Goal: Register for event/course

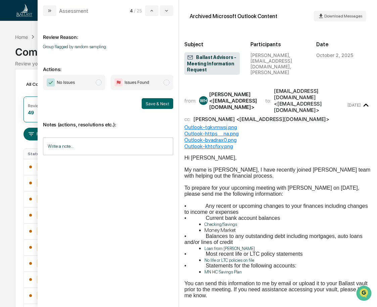
click at [9, 99] on div "Calendar Manage Tasks Reviews Approval Management Company People, Data, Setting…" at bounding box center [188, 300] width 377 height 600
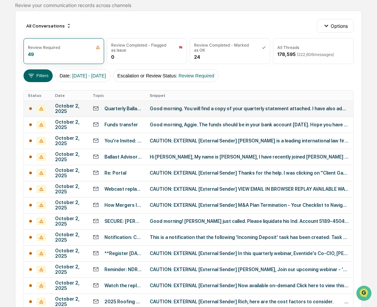
scroll to position [67, 0]
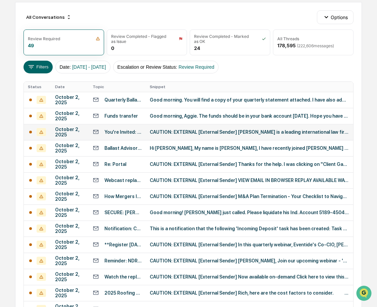
click at [130, 132] on div "You're Invited: Securing the Foundations of AI: Ensuring Data Center Security" at bounding box center [123, 132] width 38 height 5
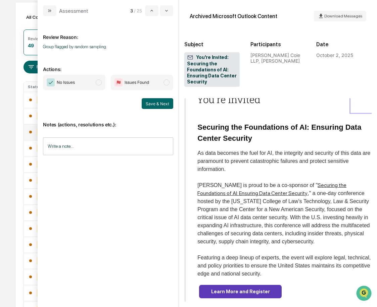
scroll to position [134, 0]
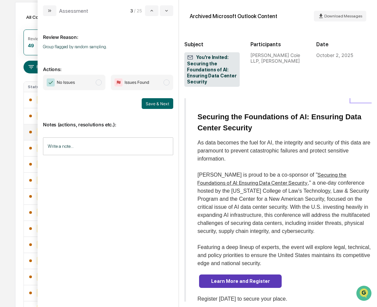
click at [97, 82] on span "modal" at bounding box center [99, 83] width 6 height 6
click at [152, 104] on button "Save & Next" at bounding box center [158, 103] width 32 height 11
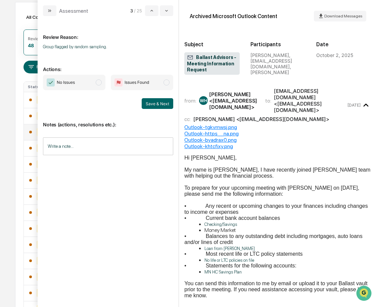
click at [5, 47] on div "Calendar Manage Tasks Reviews Approval Management Company People, Data, Setting…" at bounding box center [188, 233] width 377 height 600
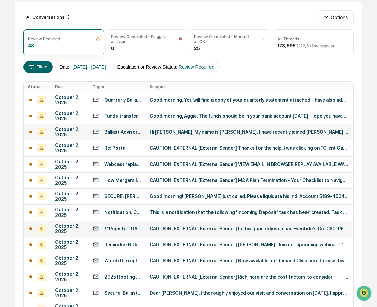
click at [126, 226] on div "**Register [DATE]** Q4 2025 Eventide CIO Update" at bounding box center [117, 229] width 49 height 6
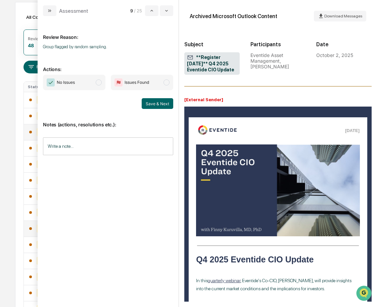
scroll to position [201, 0]
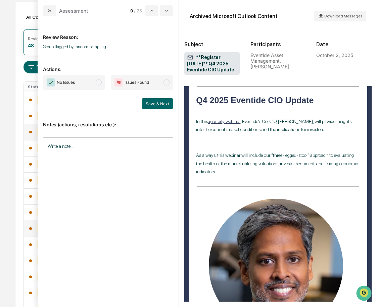
click at [100, 83] on span "modal" at bounding box center [99, 83] width 6 height 6
click at [159, 105] on button "Save & Next" at bounding box center [158, 103] width 32 height 11
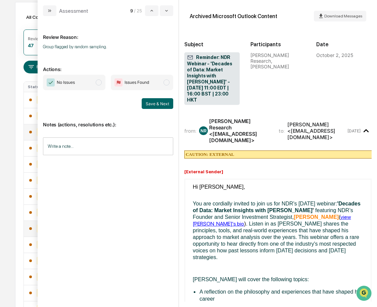
click at [14, 18] on div "Calendar Manage Tasks Reviews Approval Management Company People, Data, Setting…" at bounding box center [188, 233] width 377 height 600
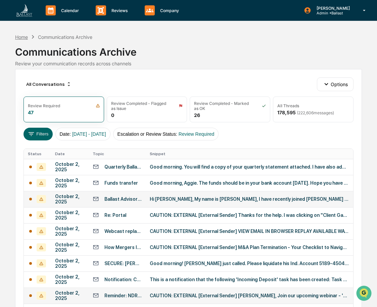
click at [25, 37] on div "Home" at bounding box center [21, 37] width 13 height 6
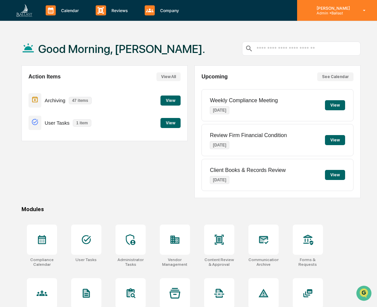
click at [344, 10] on p "[PERSON_NAME]" at bounding box center [332, 8] width 42 height 5
